Goal: Information Seeking & Learning: Learn about a topic

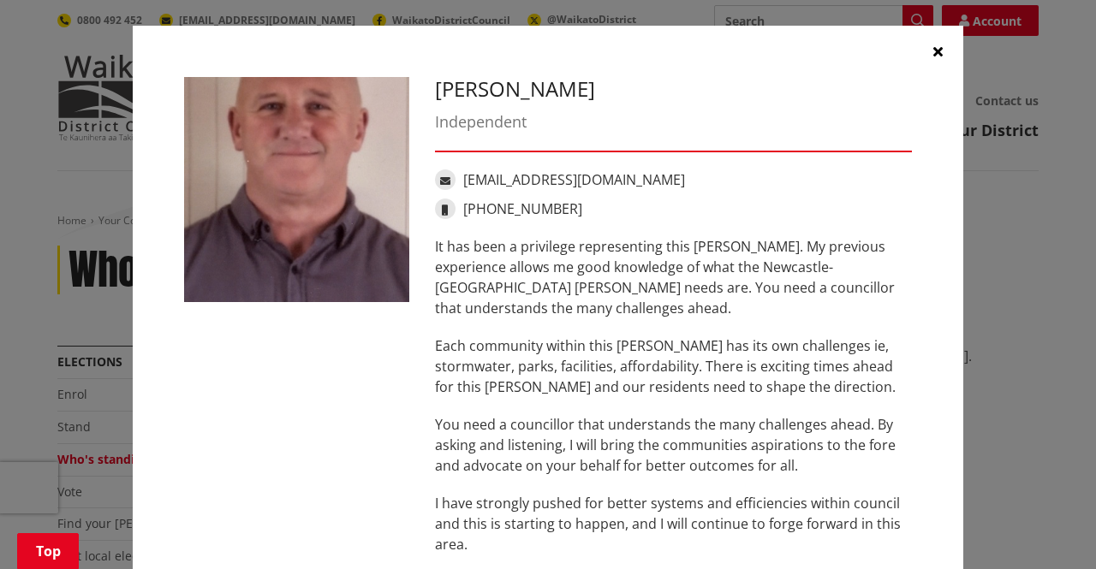
scroll to position [1250, 0]
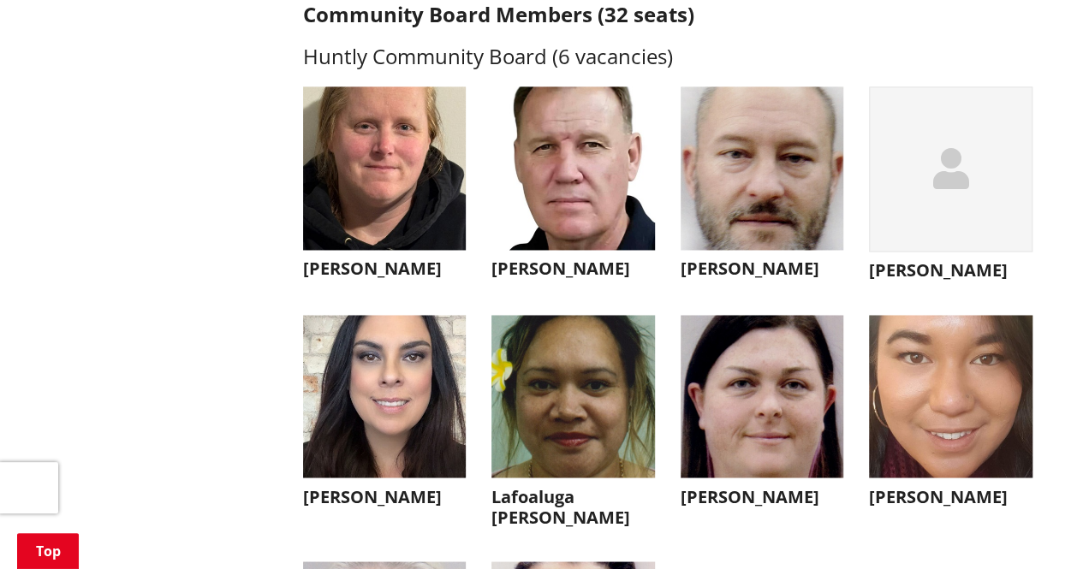
scroll to position [4507, 0]
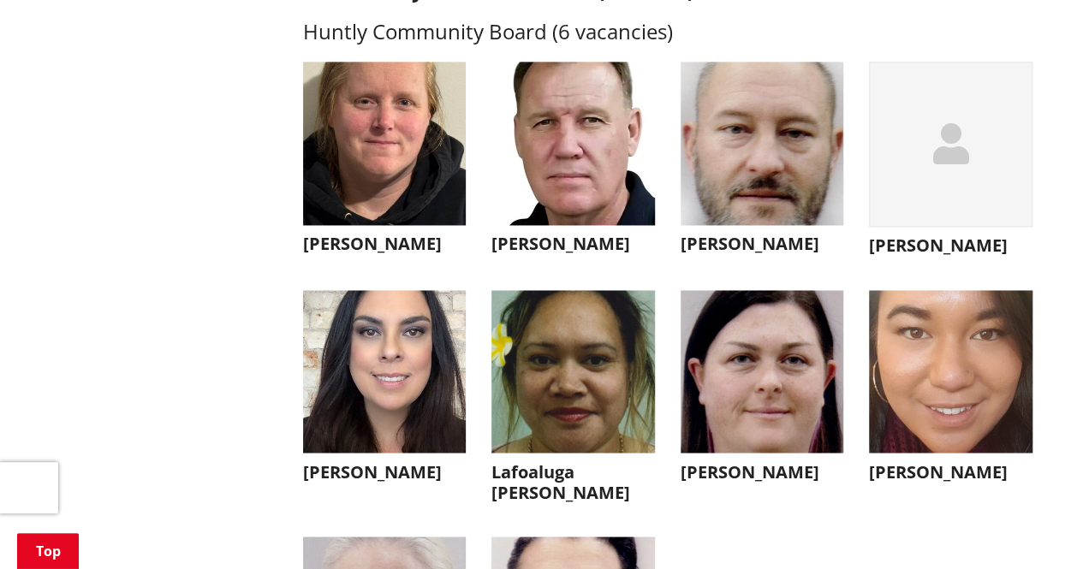
click at [948, 220] on div "button" at bounding box center [950, 144] width 163 height 165
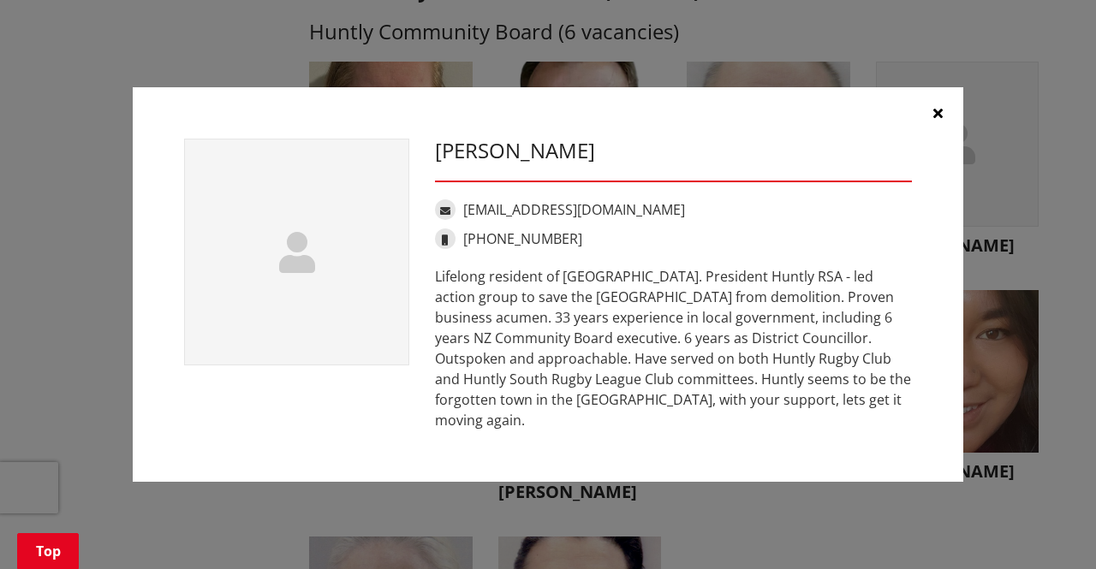
click at [940, 120] on icon "button" at bounding box center [937, 113] width 9 height 14
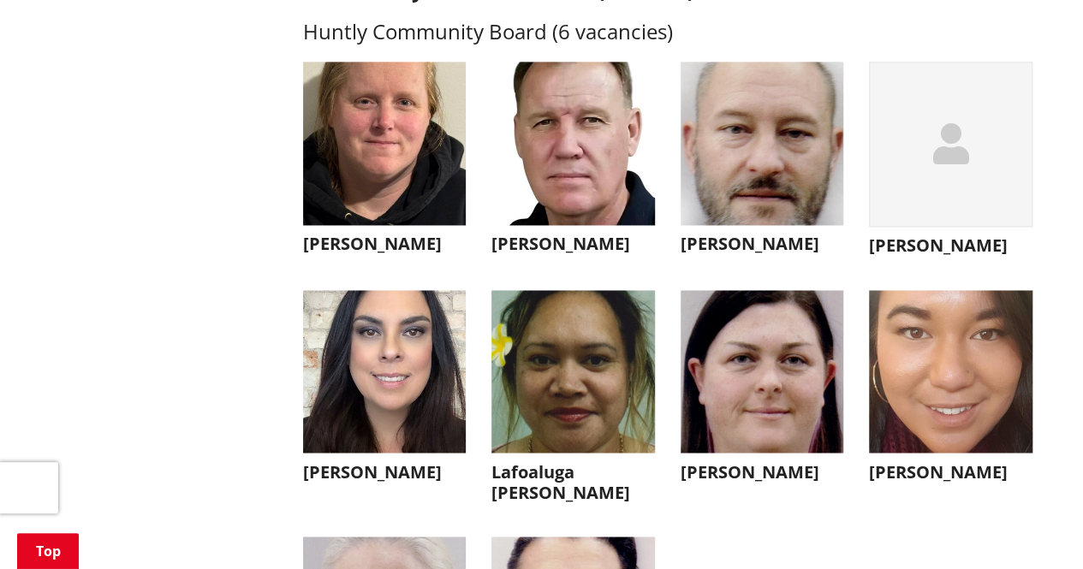
click at [928, 378] on img "button" at bounding box center [950, 371] width 163 height 163
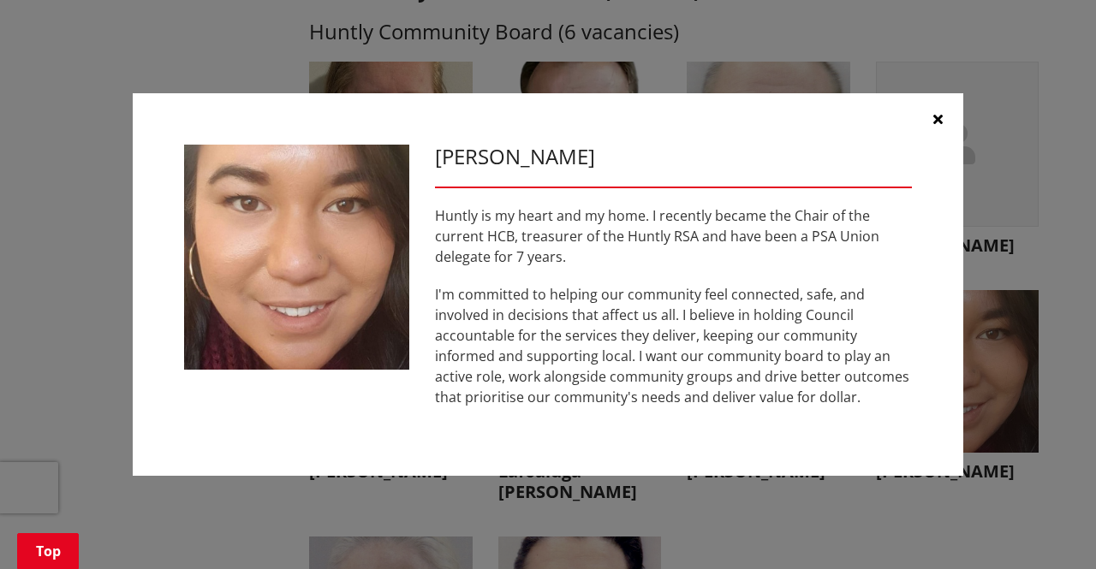
click at [943, 111] on button "button" at bounding box center [937, 118] width 51 height 51
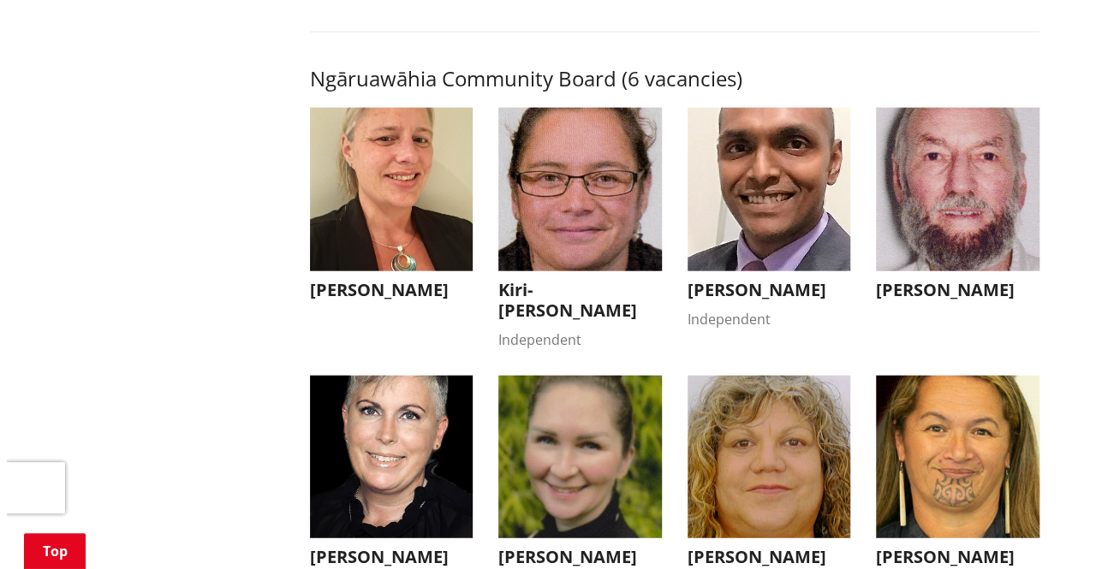
scroll to position [5260, 0]
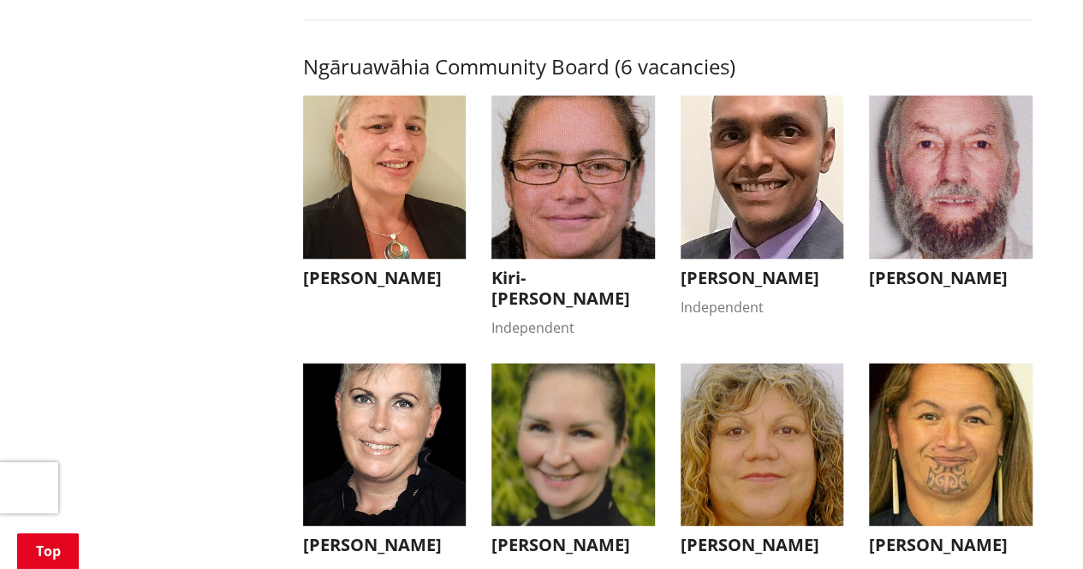
click at [531, 187] on img "button" at bounding box center [572, 177] width 163 height 163
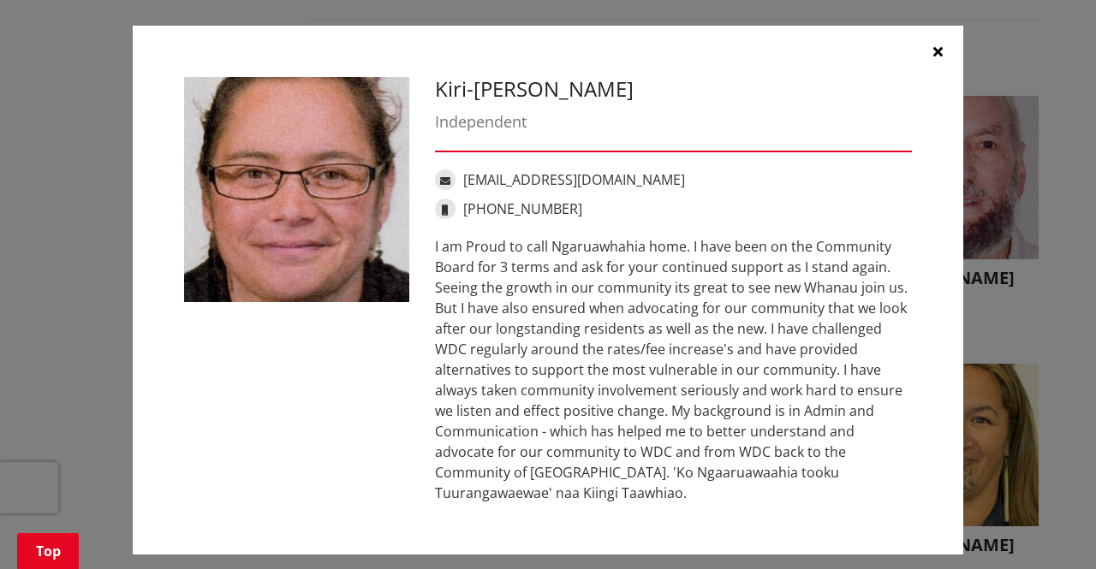
click at [933, 47] on icon "button" at bounding box center [937, 52] width 9 height 14
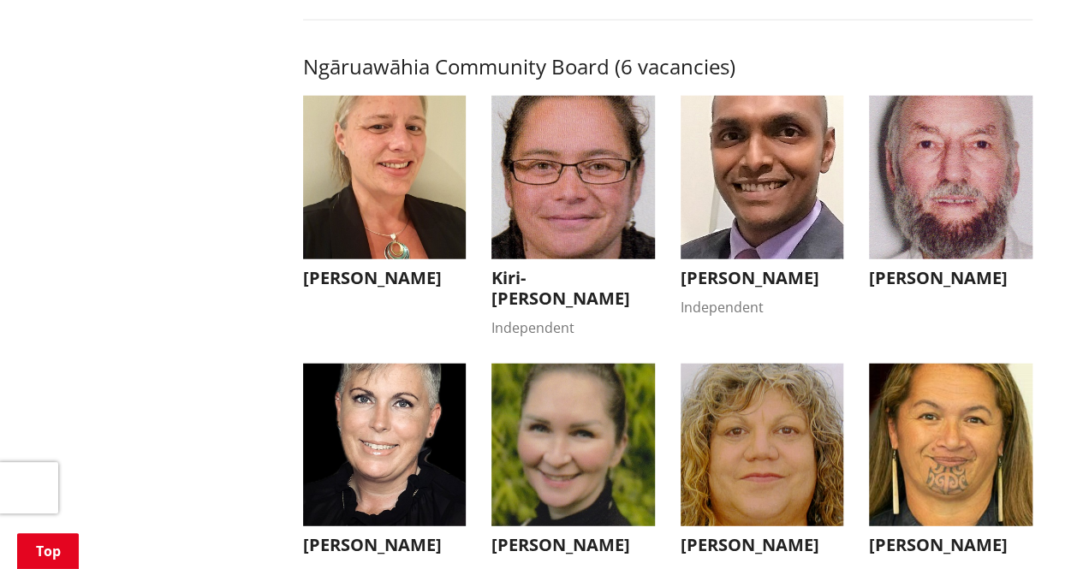
click at [895, 156] on img "button" at bounding box center [950, 177] width 163 height 163
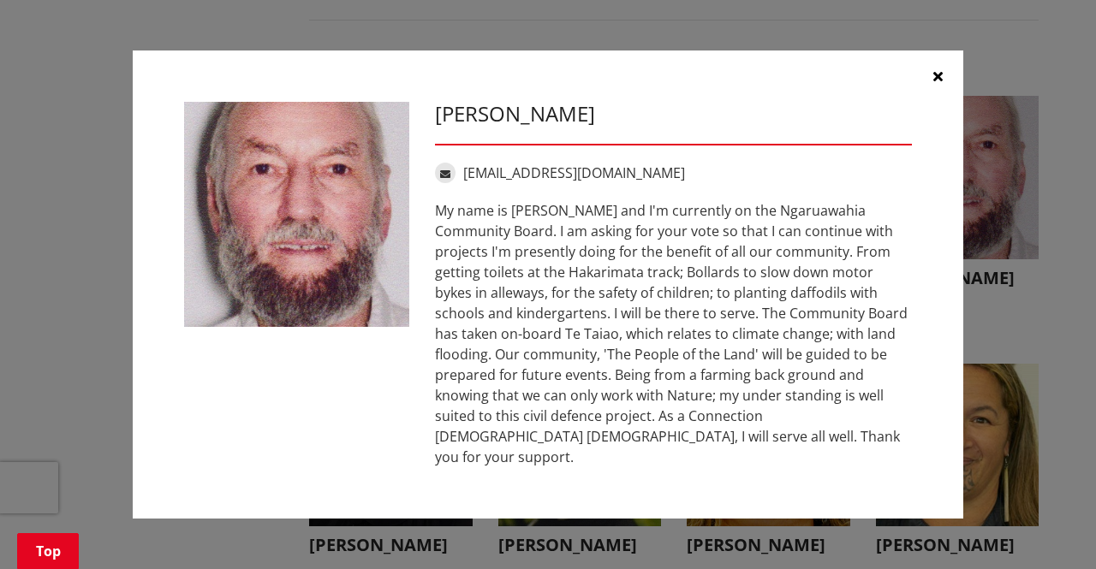
click at [936, 83] on icon "button" at bounding box center [937, 76] width 9 height 14
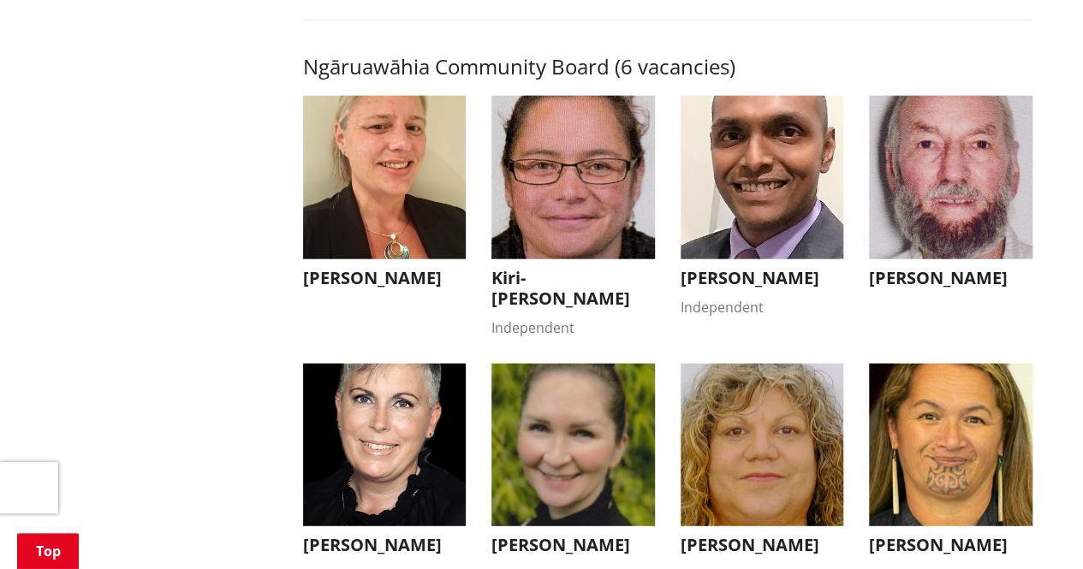
click at [770, 237] on img "button" at bounding box center [761, 177] width 163 height 163
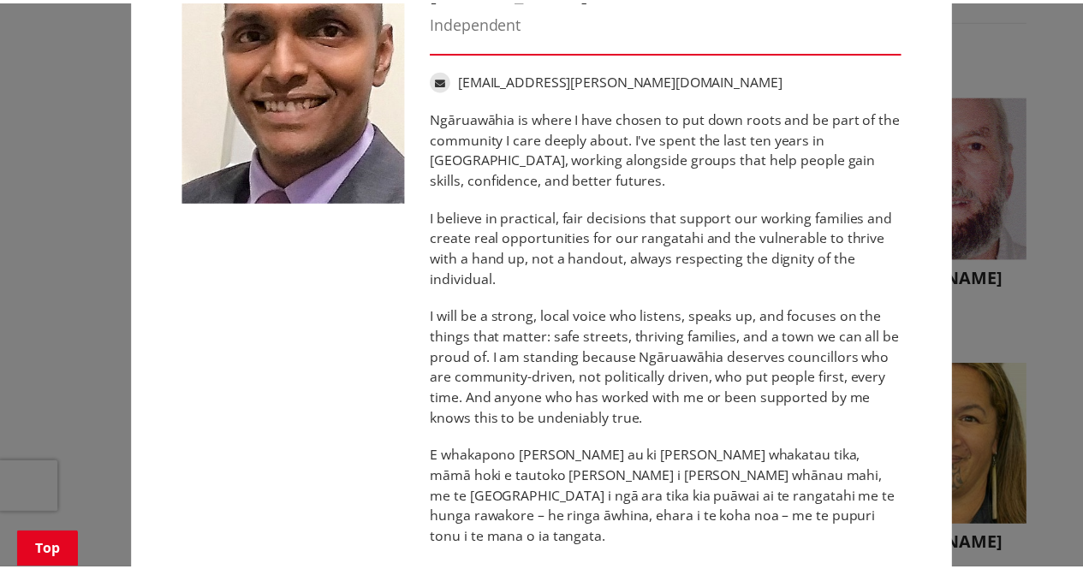
scroll to position [0, 0]
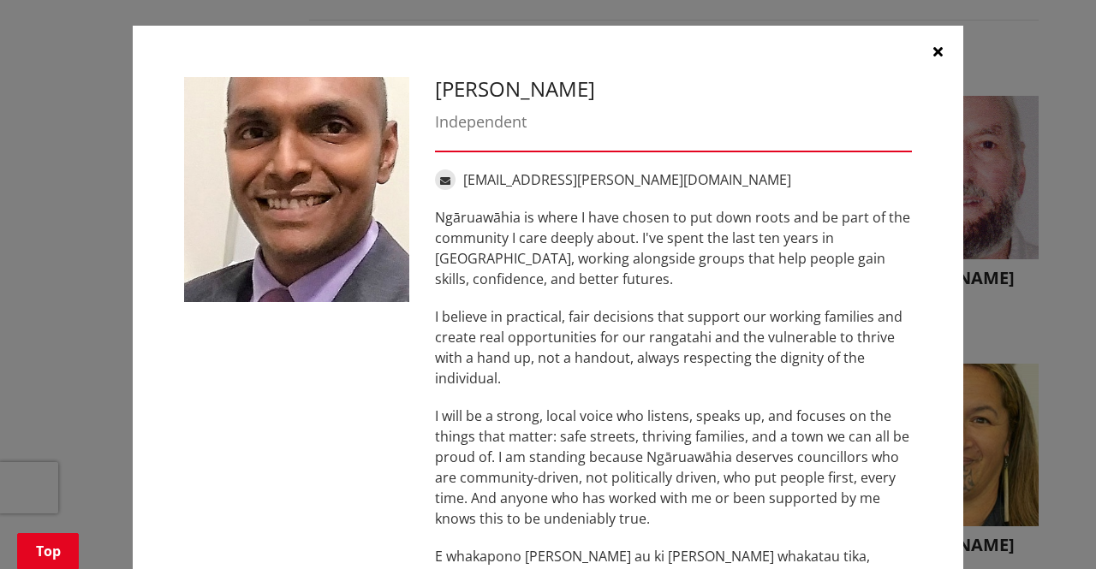
click at [933, 47] on icon "button" at bounding box center [937, 52] width 9 height 14
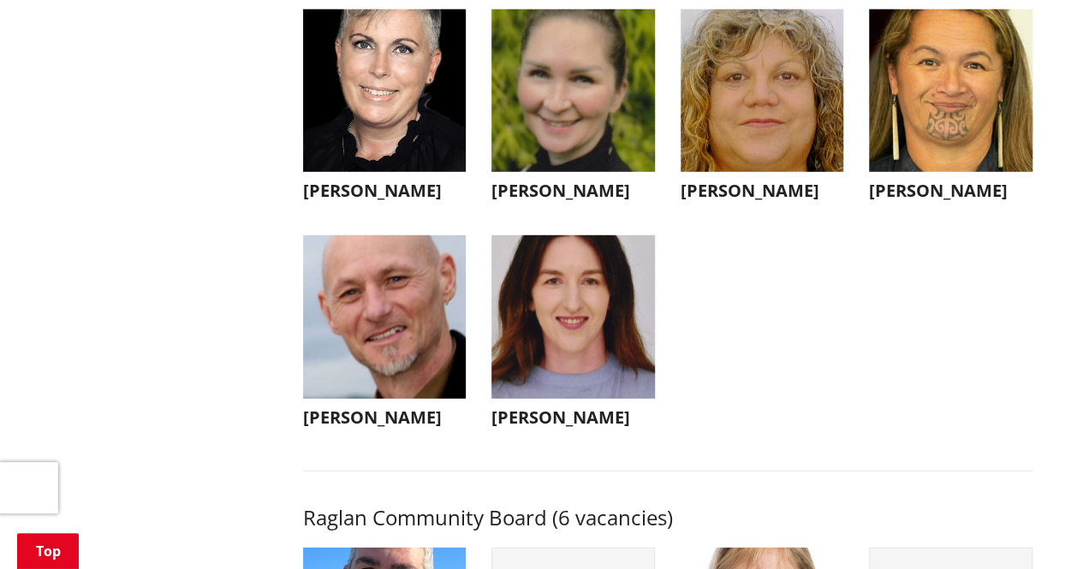
scroll to position [5602, 0]
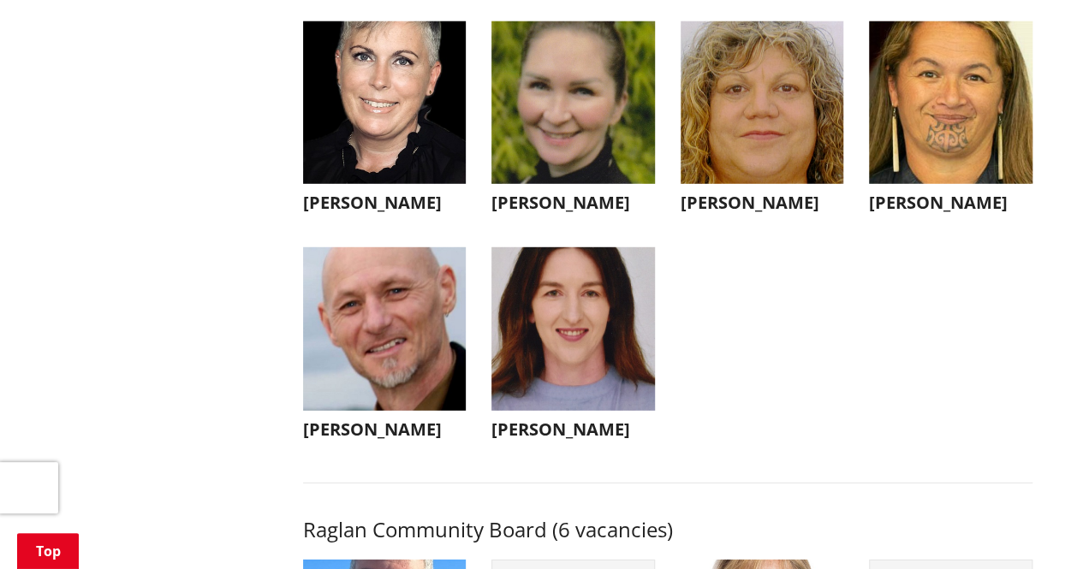
click at [565, 411] on img "button" at bounding box center [572, 328] width 163 height 163
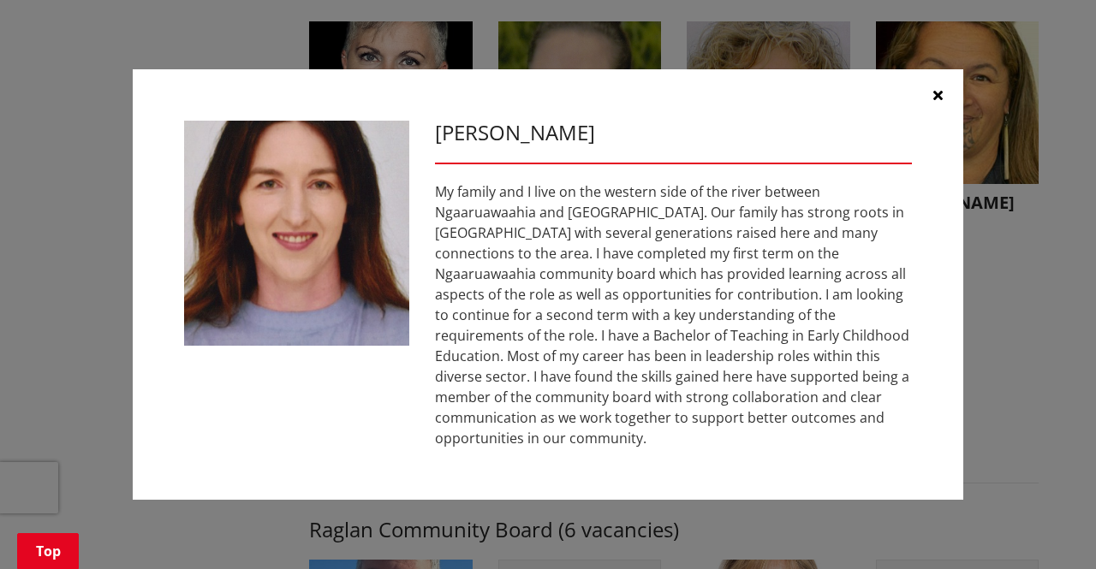
click at [565, 414] on div "My family and I live on the western side of the river between Ngaaruawaahia and…" at bounding box center [673, 314] width 477 height 267
click at [936, 100] on icon "button" at bounding box center [937, 95] width 9 height 14
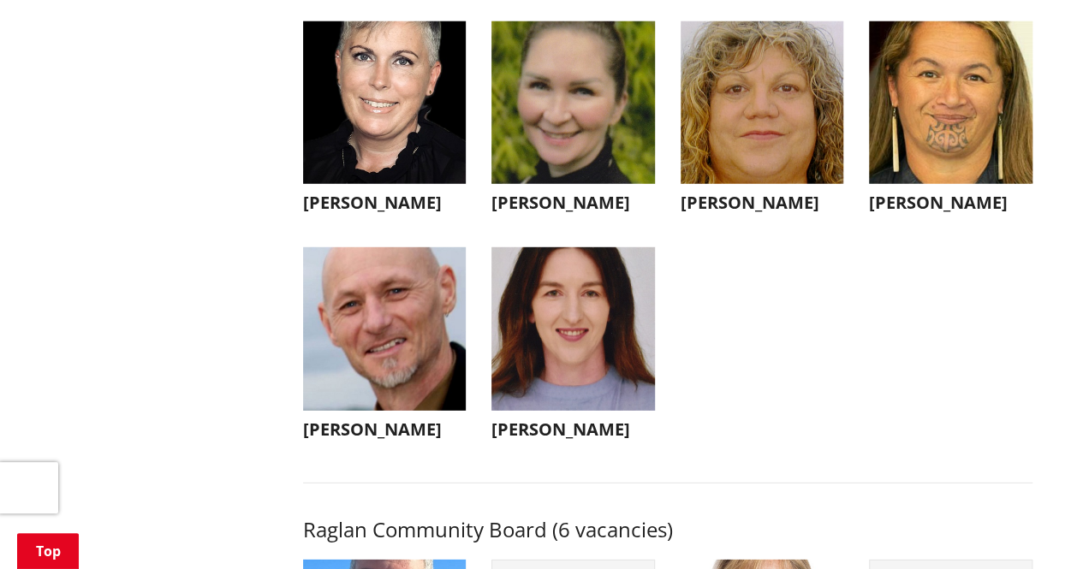
click at [409, 372] on img "button" at bounding box center [384, 328] width 163 height 163
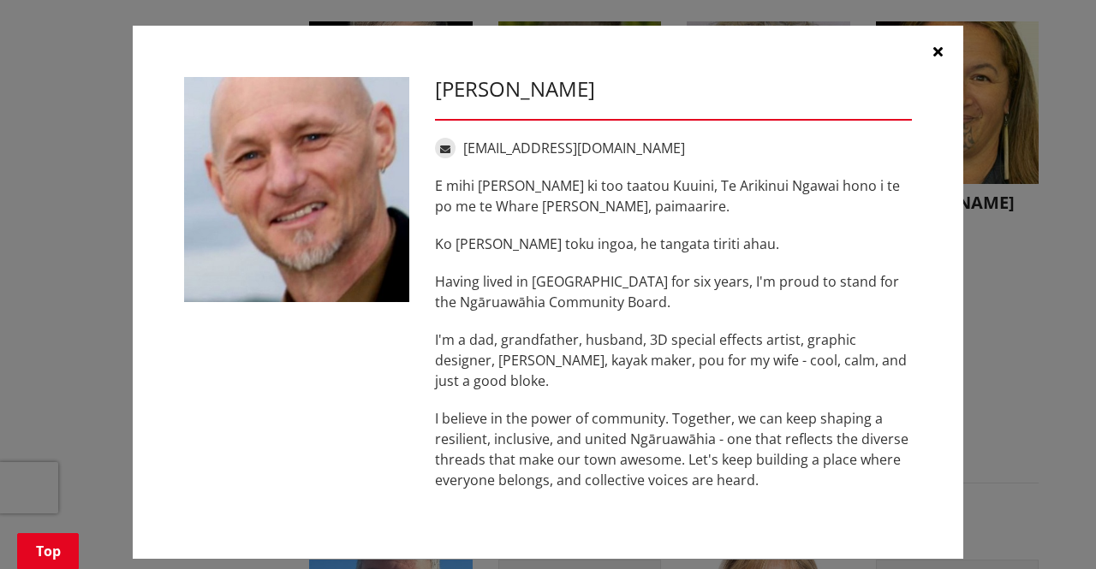
click at [933, 53] on icon "button" at bounding box center [937, 52] width 9 height 14
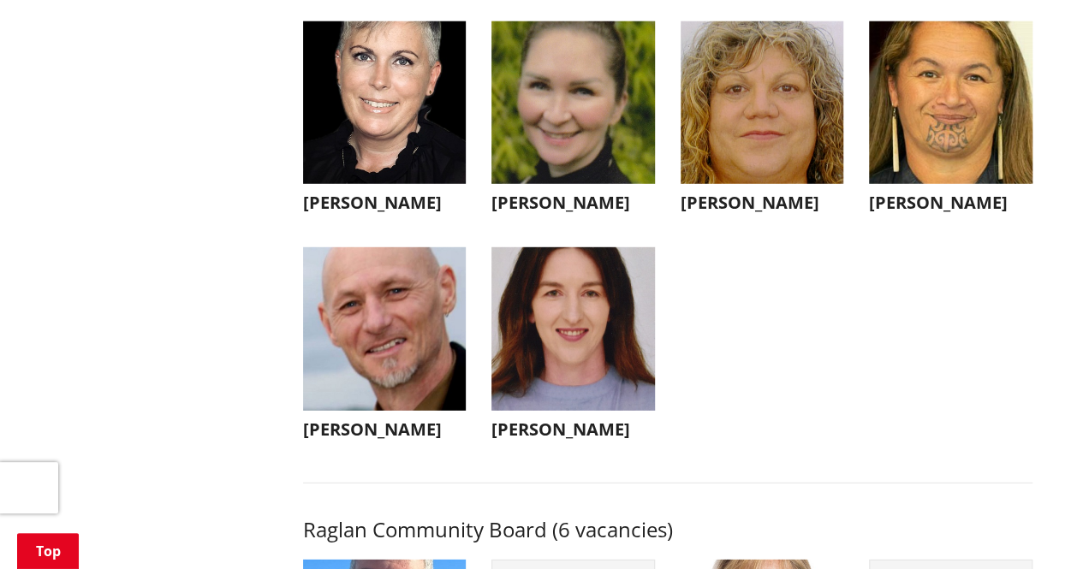
click at [380, 124] on img "button" at bounding box center [384, 102] width 163 height 163
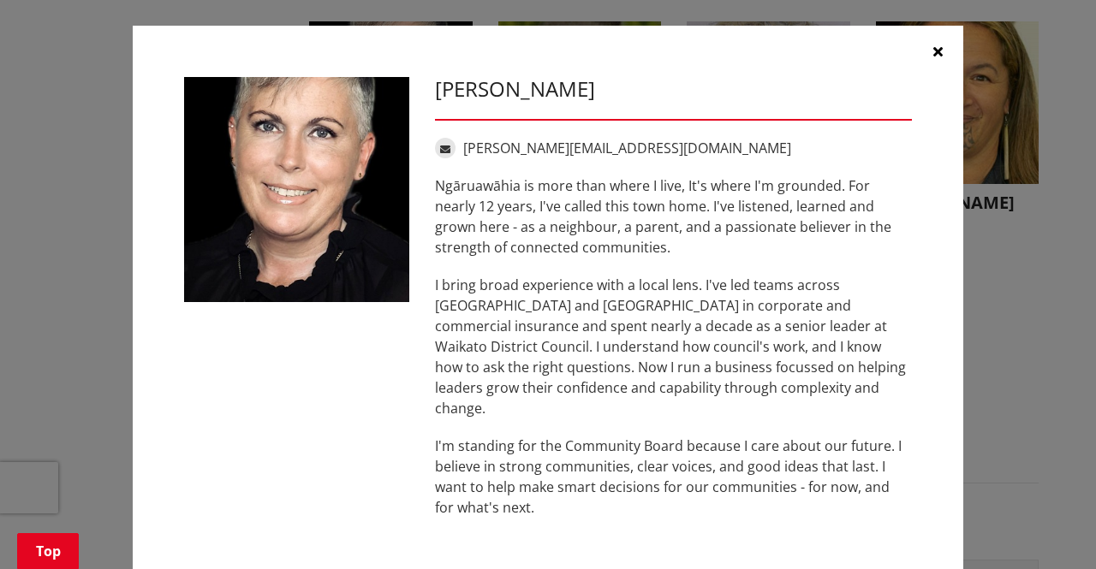
click at [935, 49] on icon "button" at bounding box center [937, 52] width 9 height 14
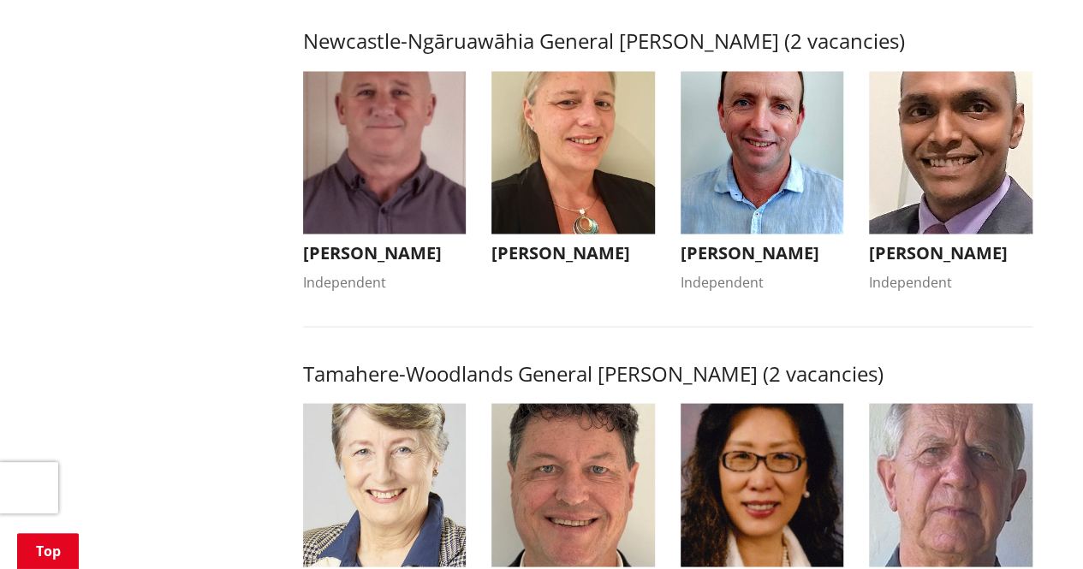
scroll to position [1393, 0]
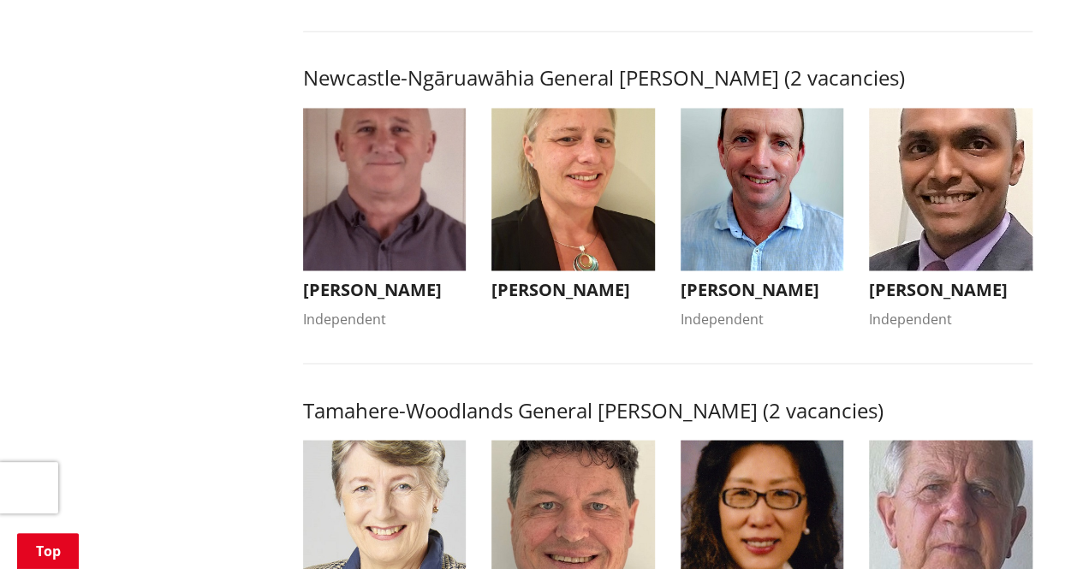
click at [748, 213] on img "button" at bounding box center [761, 189] width 163 height 163
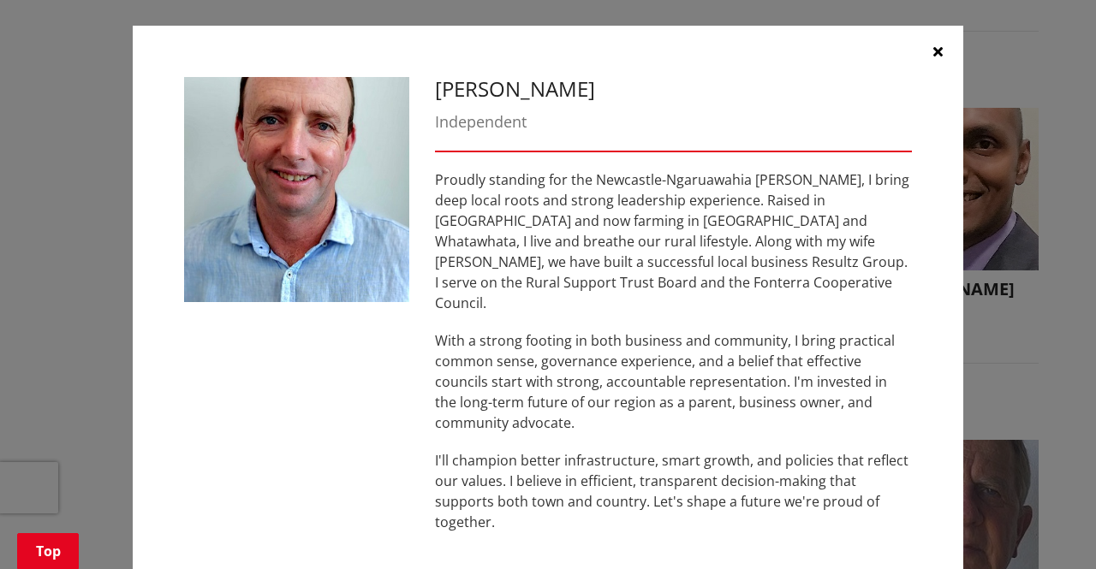
click at [933, 52] on icon "button" at bounding box center [937, 52] width 9 height 14
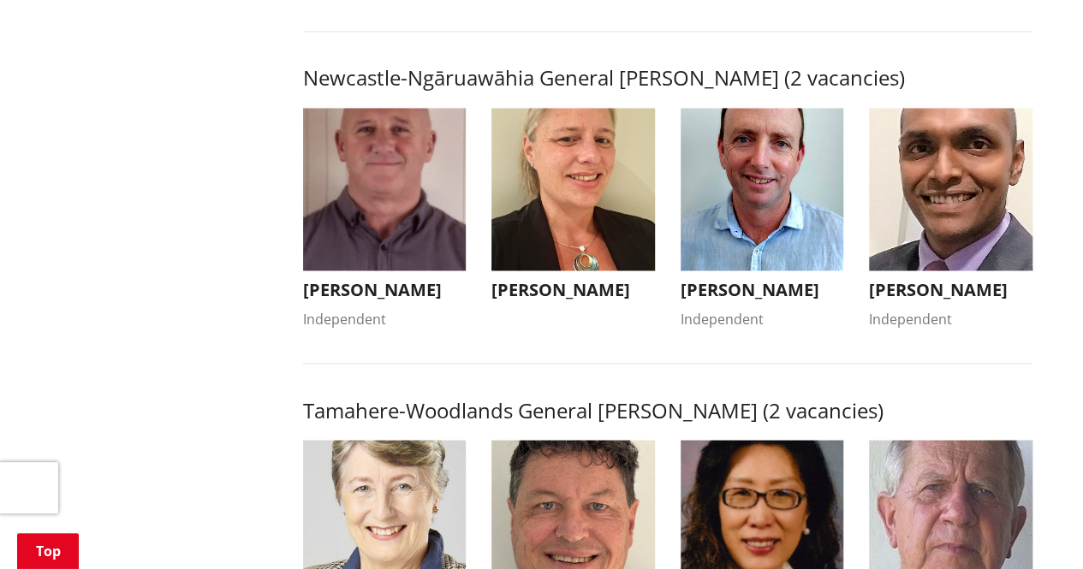
click at [569, 223] on img "button" at bounding box center [572, 189] width 163 height 163
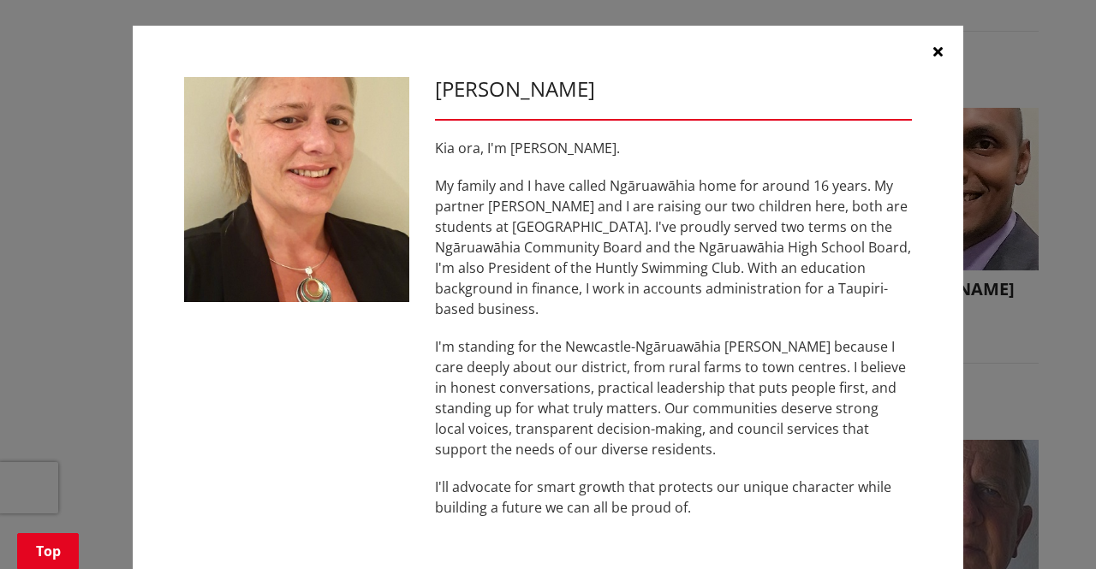
click at [933, 45] on icon "button" at bounding box center [937, 52] width 9 height 14
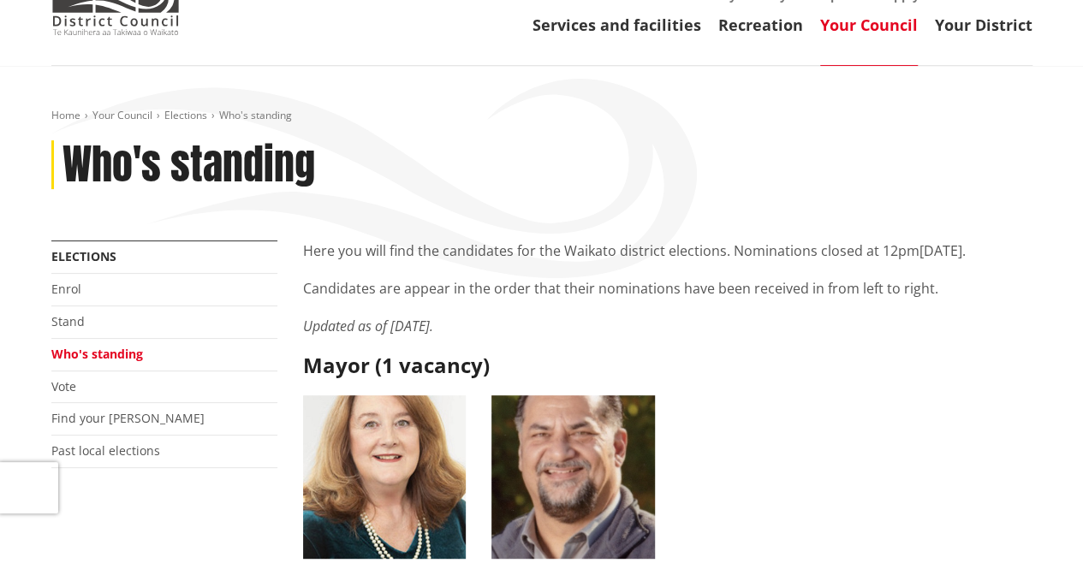
scroll to position [0, 0]
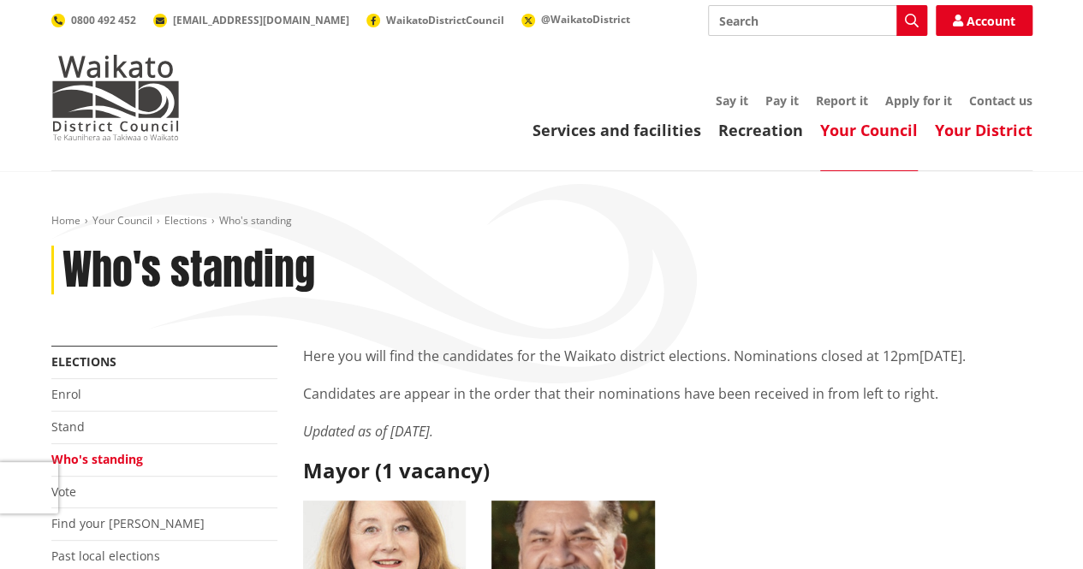
click at [958, 132] on link "Your District" at bounding box center [984, 130] width 98 height 21
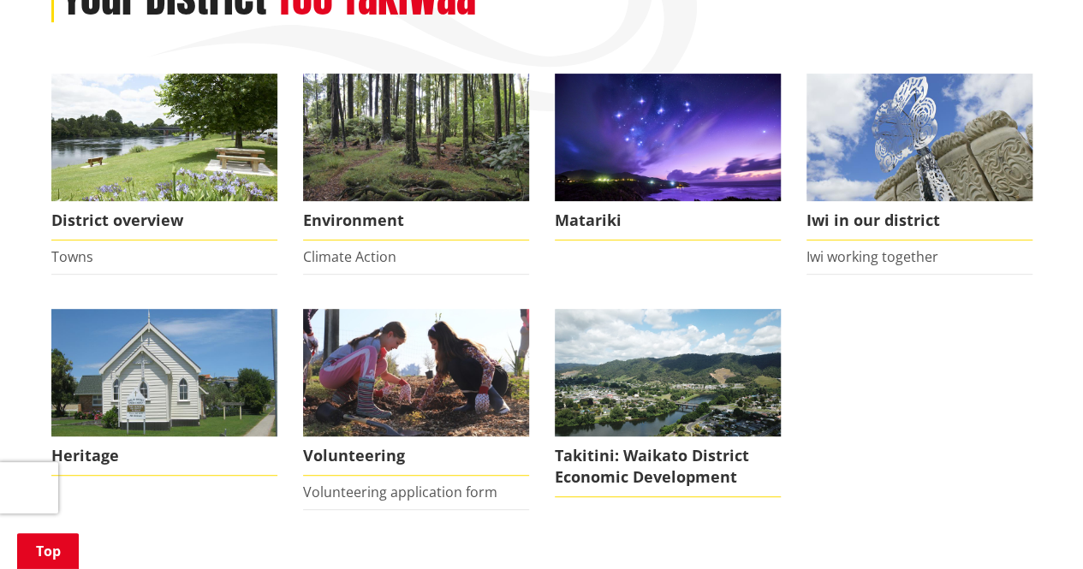
scroll to position [274, 0]
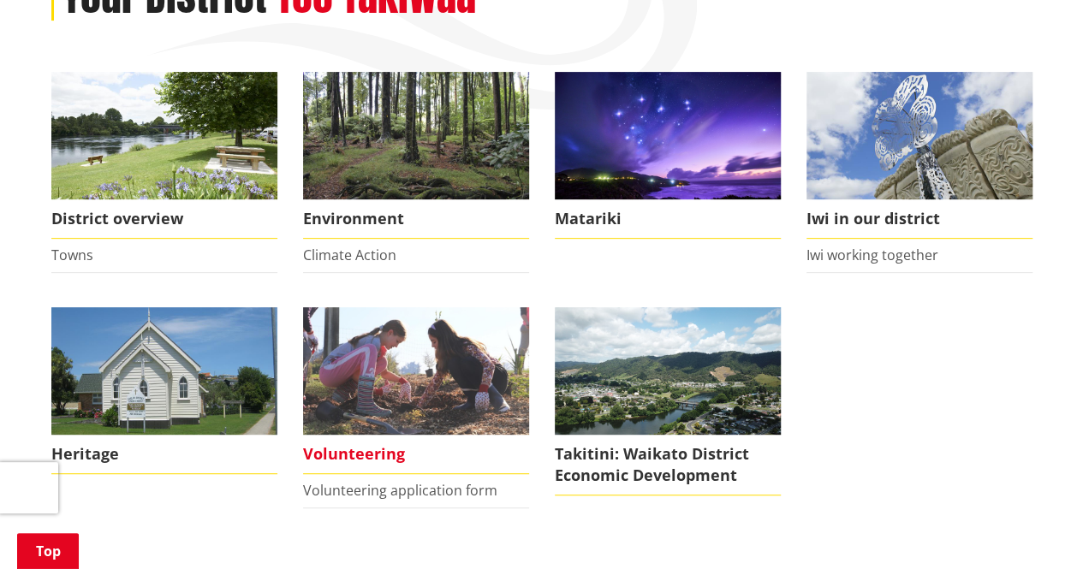
click at [355, 385] on img at bounding box center [416, 371] width 226 height 128
